Goal: Task Accomplishment & Management: Use online tool/utility

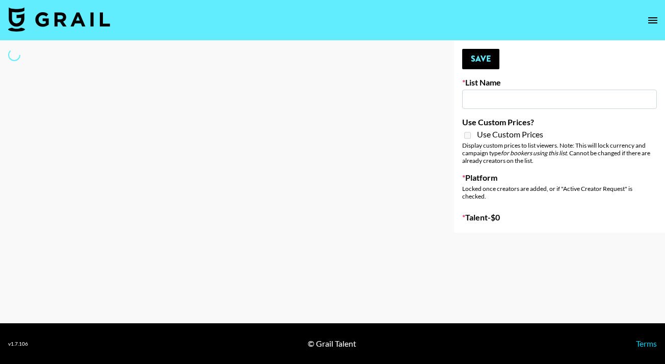
type input "Who Did The Body"
select select "Song"
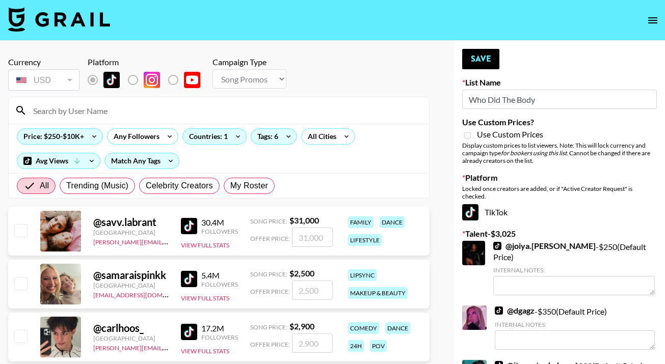
click at [222, 109] on input at bounding box center [225, 110] width 396 height 16
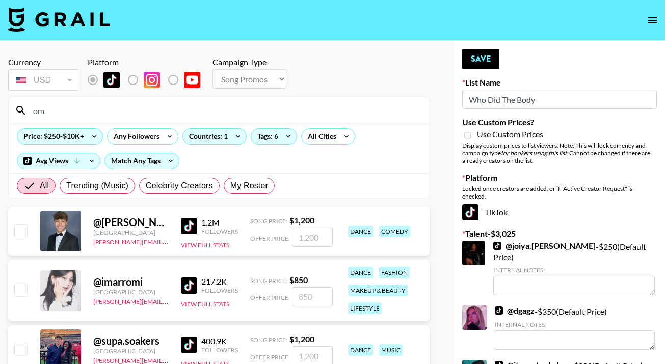
type input "o"
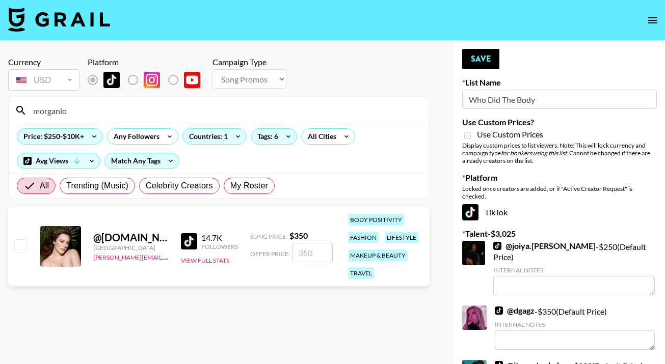
type input "morganlo"
click at [310, 252] on input "number" at bounding box center [312, 252] width 41 height 19
checkbox input "true"
type input "500"
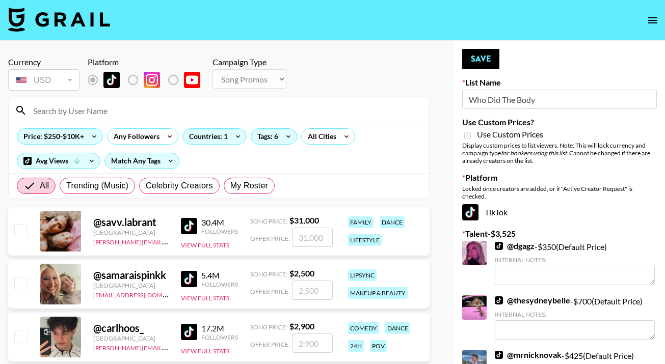
click at [265, 105] on input at bounding box center [225, 110] width 396 height 16
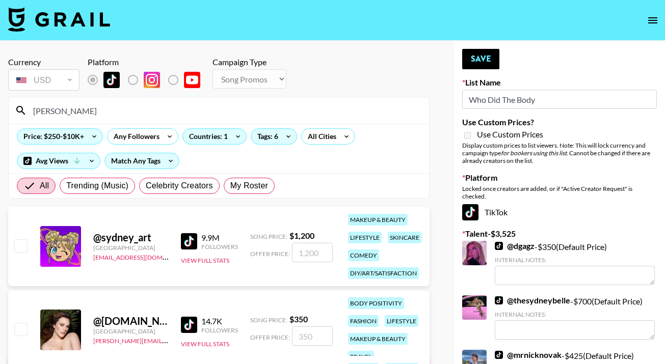
click at [85, 116] on input "[PERSON_NAME]" at bounding box center [225, 110] width 396 height 16
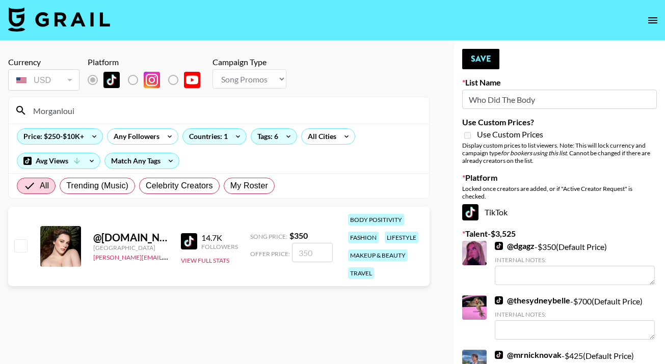
type input "Morganloui"
click at [15, 247] on input "checkbox" at bounding box center [20, 245] width 12 height 12
checkbox input "true"
click at [300, 254] on input "350" at bounding box center [312, 252] width 41 height 19
type input "400"
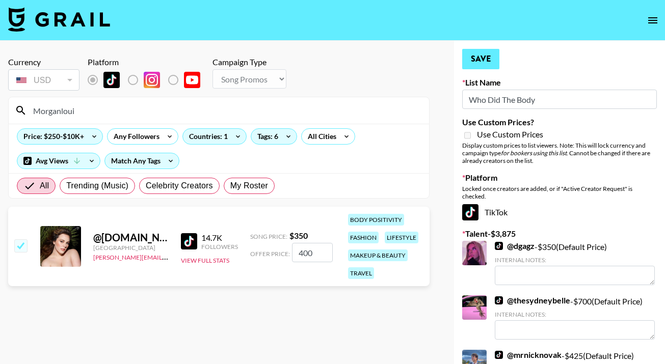
click at [477, 60] on button "Save" at bounding box center [480, 59] width 37 height 20
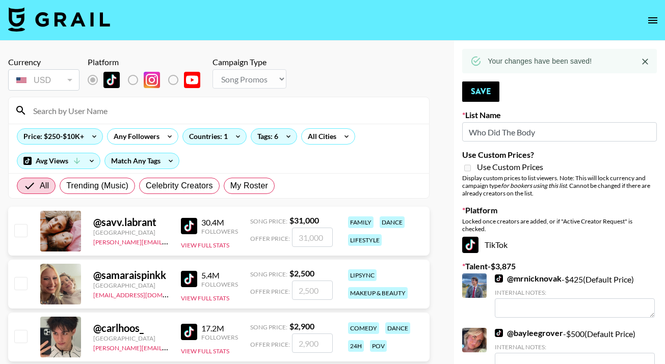
click at [107, 113] on input at bounding box center [225, 110] width 396 height 16
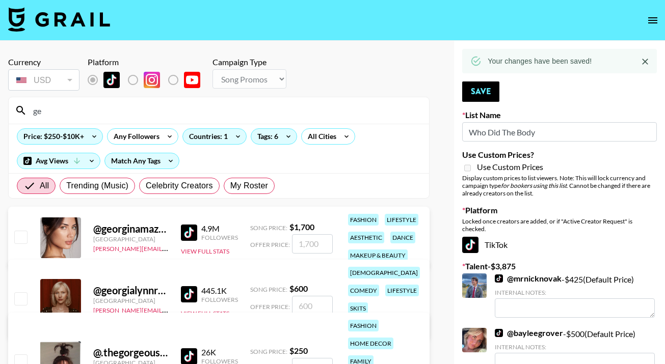
type input "g"
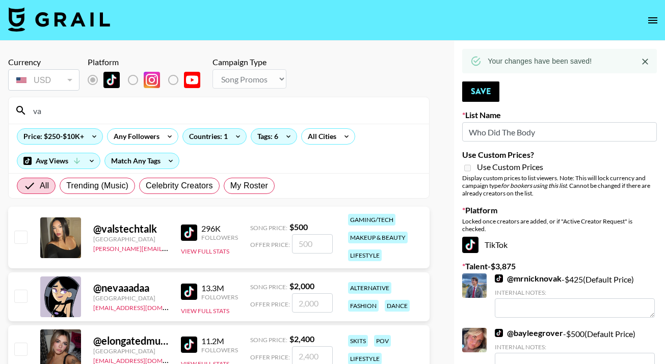
type input "v"
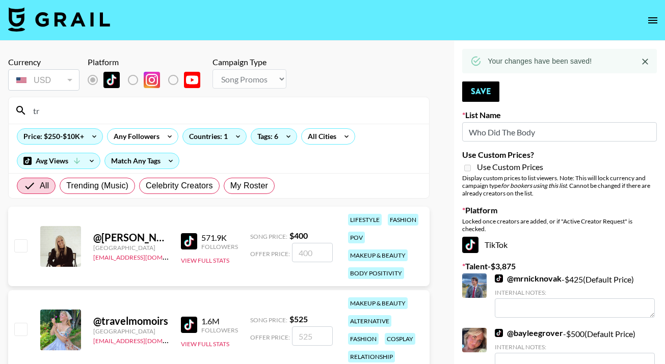
type input "t"
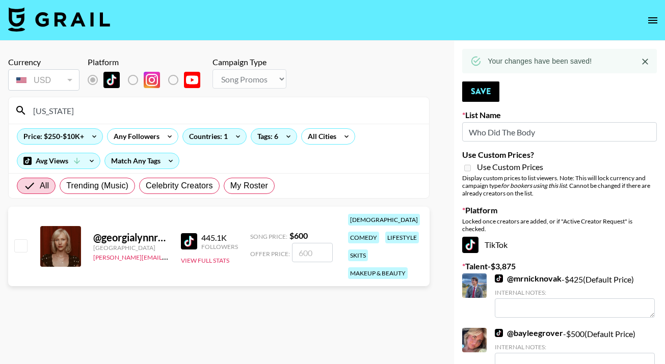
type input "georgi"
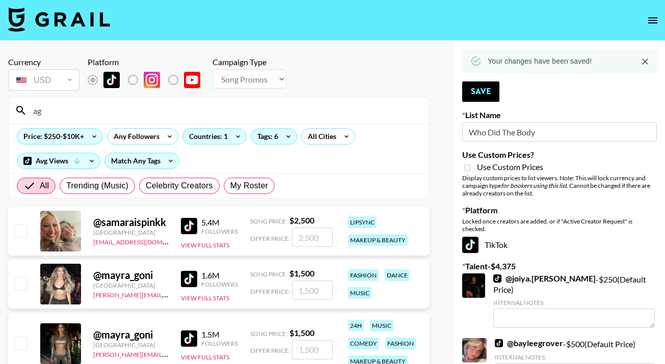
type input "a"
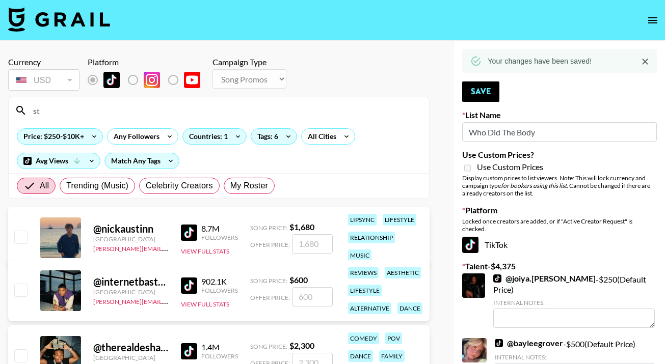
type input "s"
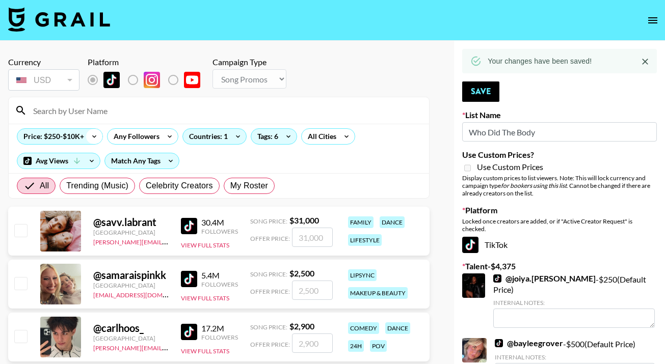
click at [91, 139] on icon at bounding box center [94, 136] width 16 height 15
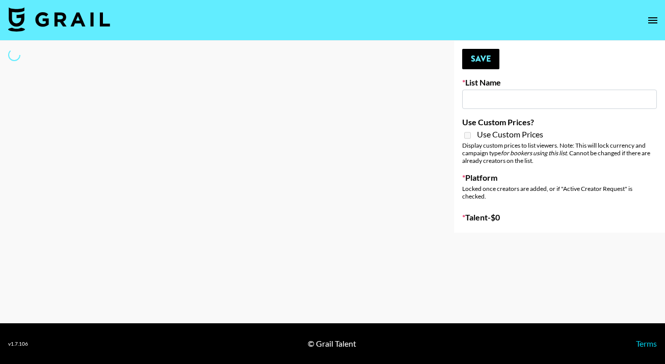
type input "Who Did The Body"
select select "Song"
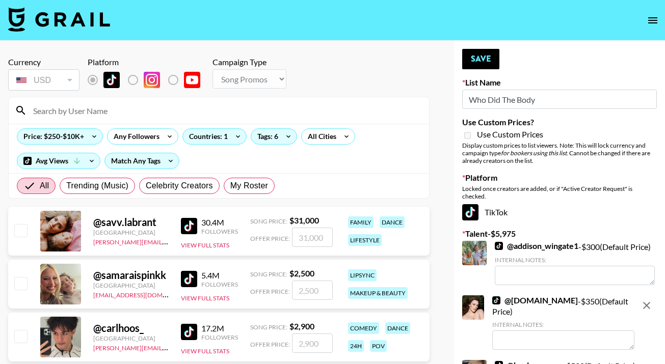
click at [215, 109] on input at bounding box center [225, 110] width 396 height 16
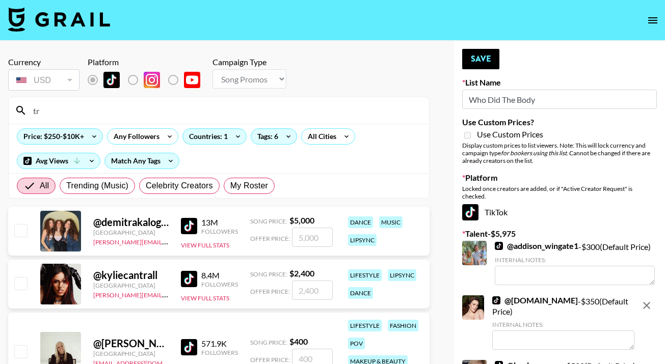
type input "t"
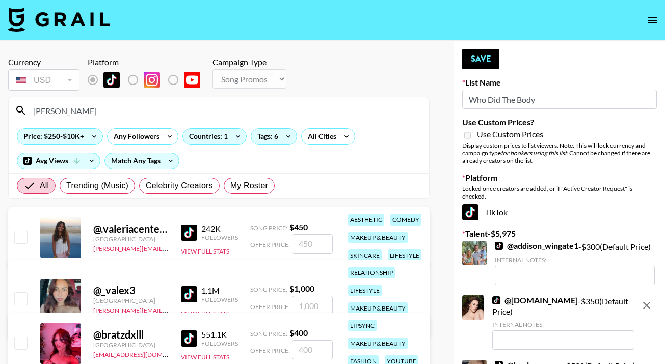
type input "Valeria"
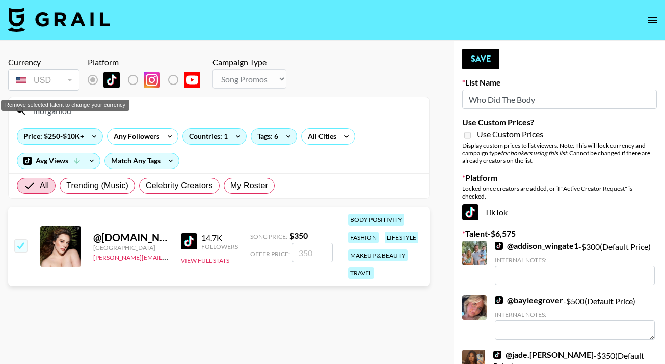
type input "morganloui"
